Goal: Information Seeking & Learning: Learn about a topic

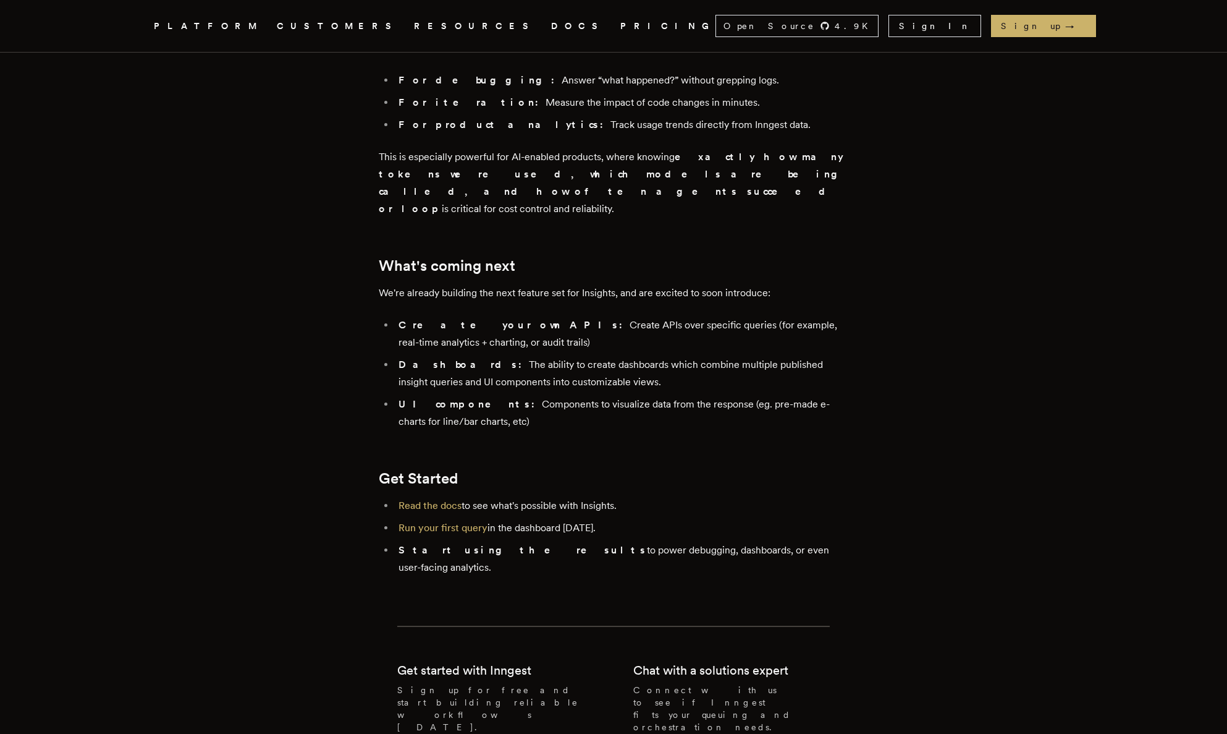
scroll to position [2362, 0]
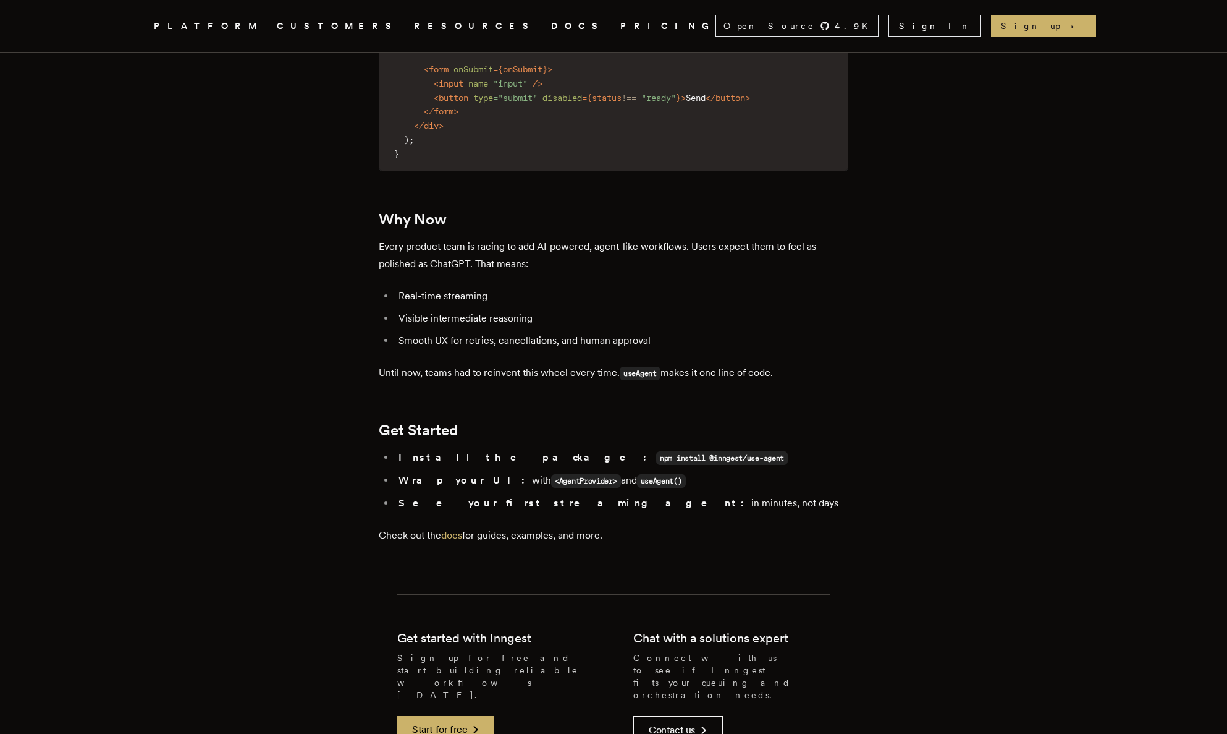
scroll to position [2111, 0]
click at [459, 527] on link "docs" at bounding box center [451, 533] width 21 height 12
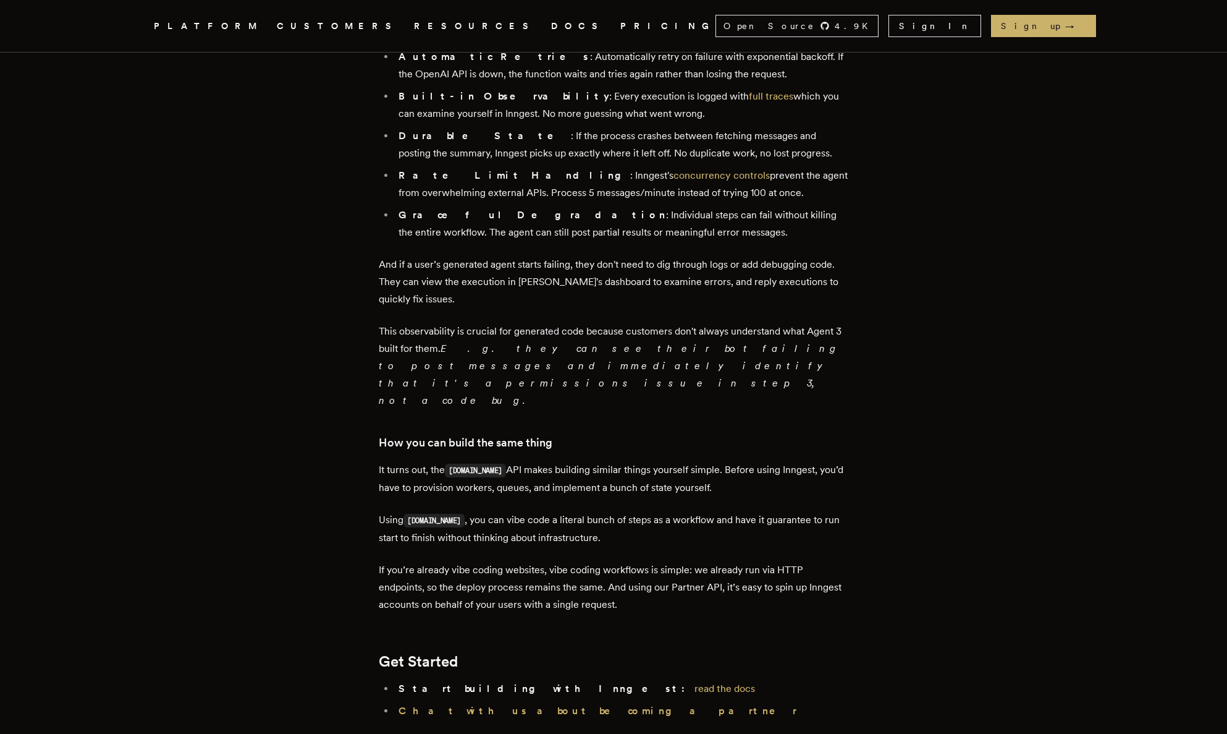
scroll to position [1396, 0]
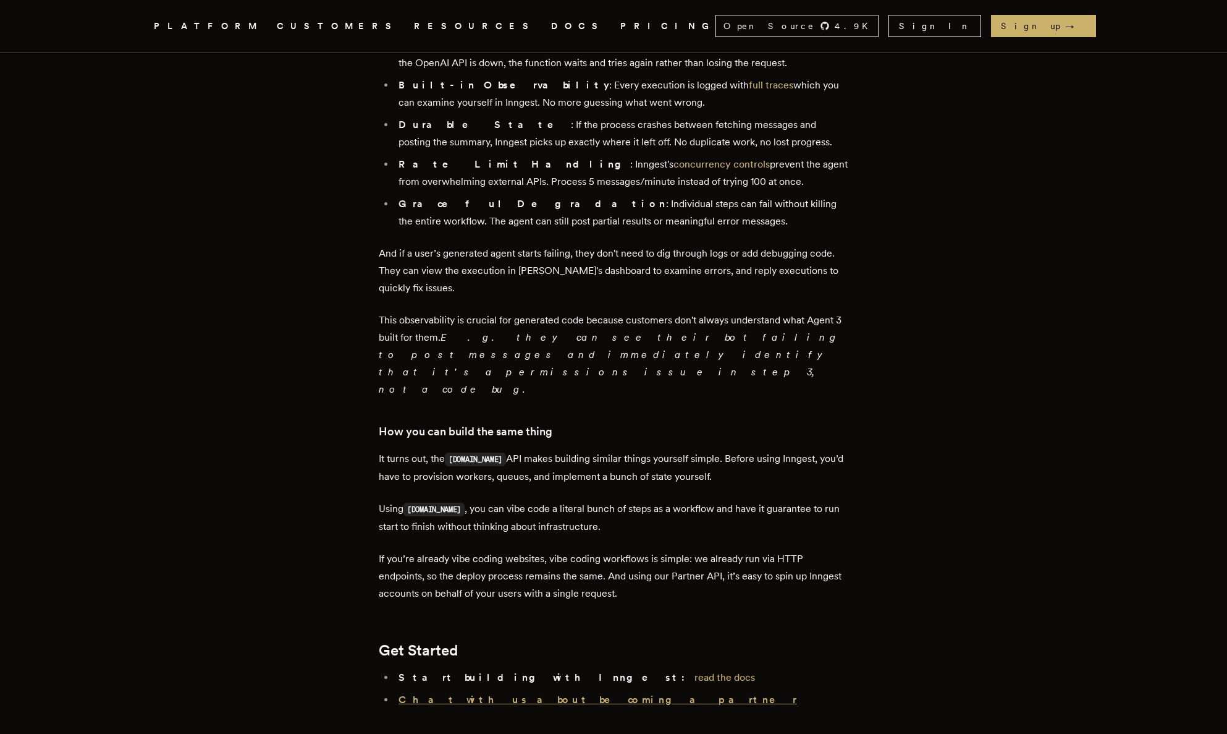
click at [554, 693] on strong "Chat with us about becoming a partner" at bounding box center [598, 699] width 399 height 12
